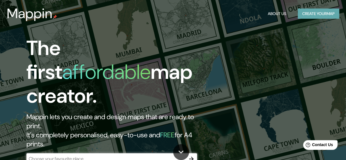
click at [280, 17] on button "Create your map" at bounding box center [317, 14] width 41 height 11
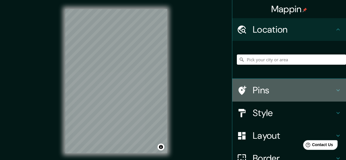
click at [280, 90] on h4 "Pins" at bounding box center [294, 90] width 82 height 11
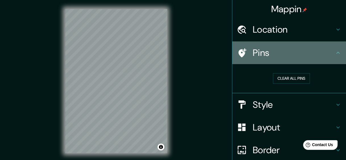
click at [266, 58] on h4 "Pins" at bounding box center [294, 52] width 82 height 11
click at [240, 52] on icon at bounding box center [242, 53] width 10 height 10
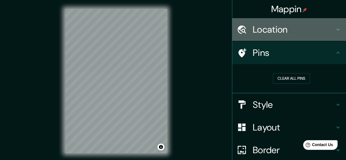
click at [268, 30] on h4 "Location" at bounding box center [294, 29] width 82 height 11
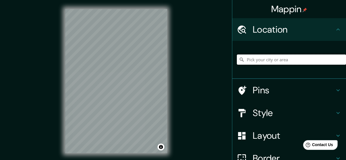
click at [258, 61] on input "Pick your city or area" at bounding box center [291, 60] width 109 height 10
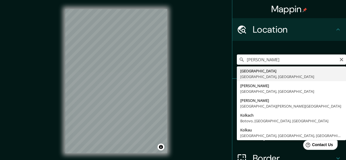
type input "[GEOGRAPHIC_DATA], [GEOGRAPHIC_DATA], [GEOGRAPHIC_DATA]"
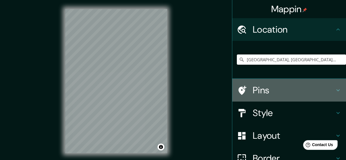
click at [256, 92] on h4 "Pins" at bounding box center [294, 90] width 82 height 11
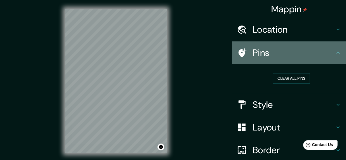
click at [237, 52] on icon at bounding box center [242, 53] width 10 height 10
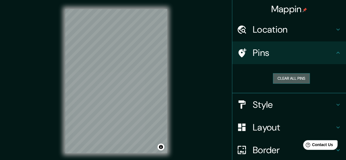
click at [277, 77] on button "Clear all pins" at bounding box center [291, 78] width 37 height 11
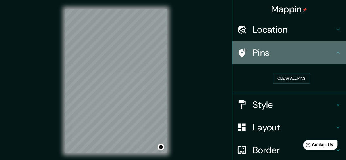
click at [270, 53] on h4 "Pins" at bounding box center [294, 52] width 82 height 11
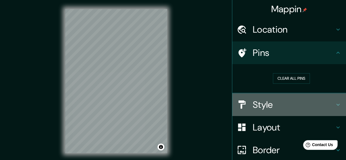
click at [269, 105] on h4 "Style" at bounding box center [294, 104] width 82 height 11
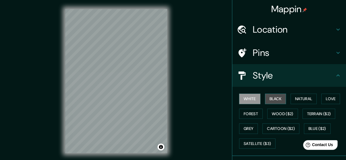
click at [270, 100] on button "Black" at bounding box center [275, 99] width 21 height 11
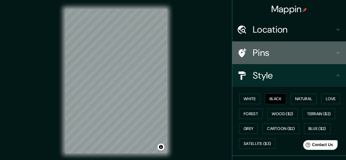
click at [253, 53] on h4 "Pins" at bounding box center [294, 52] width 82 height 11
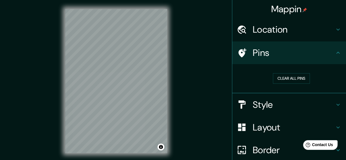
click at [280, 9] on h4 "Mappin" at bounding box center [289, 8] width 36 height 11
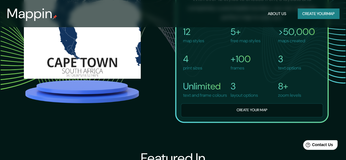
scroll to position [394, 0]
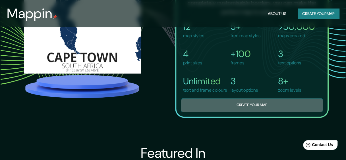
click at [243, 111] on button "Create your map" at bounding box center [252, 105] width 142 height 14
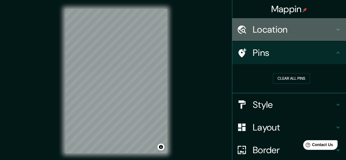
click at [280, 28] on h4 "Location" at bounding box center [294, 29] width 82 height 11
